Goal: Find specific page/section: Find specific page/section

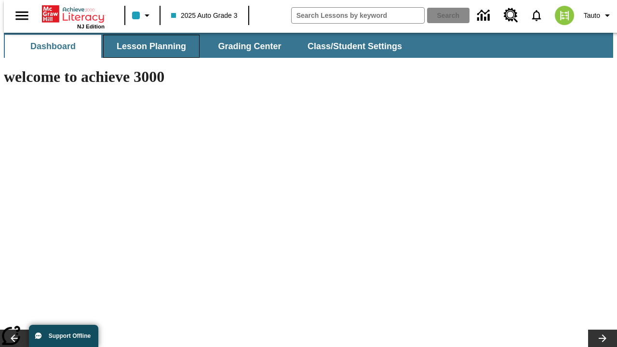
click at [148, 46] on span "Lesson Planning" at bounding box center [151, 46] width 69 height 11
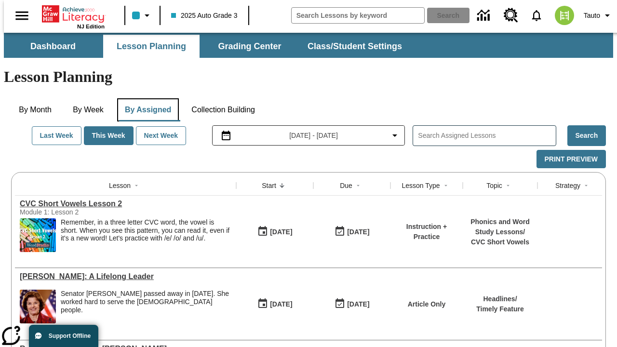
click at [146, 98] on button "By Assigned" at bounding box center [148, 109] width 62 height 23
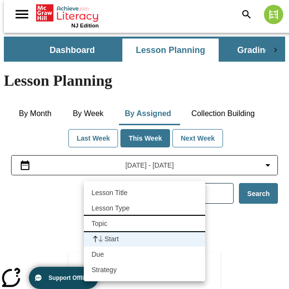
click at [145, 224] on li "Topic" at bounding box center [145, 223] width 122 height 15
